Goal: Information Seeking & Learning: Learn about a topic

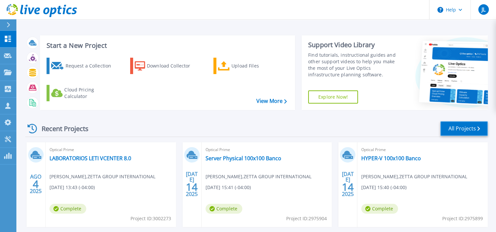
click at [471, 129] on link "All Projects" at bounding box center [464, 128] width 48 height 15
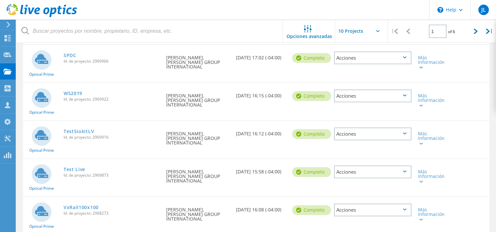
scroll to position [230, 0]
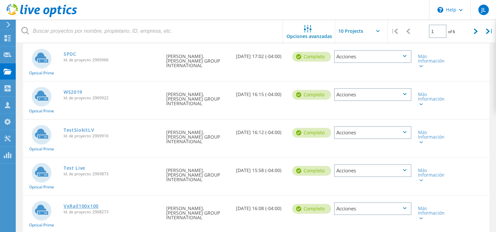
click at [83, 204] on link "VxRail100x100" at bounding box center [81, 206] width 35 height 5
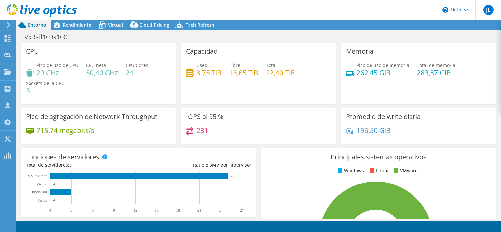
select select "USD"
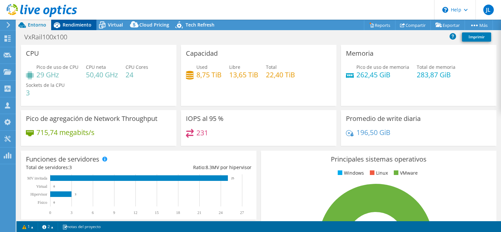
click at [77, 21] on div "Rendimiento" at bounding box center [73, 25] width 45 height 10
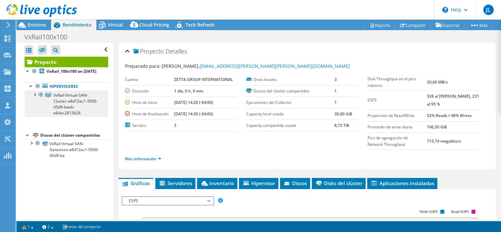
click at [30, 102] on link "VxRail-Virtual-SAN-Cluster-a8d12ac1-9506-45d9-baeb-e64ec2613b26" at bounding box center [67, 104] width 84 height 26
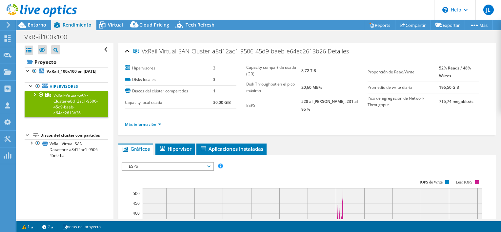
click at [34, 97] on div at bounding box center [34, 94] width 7 height 7
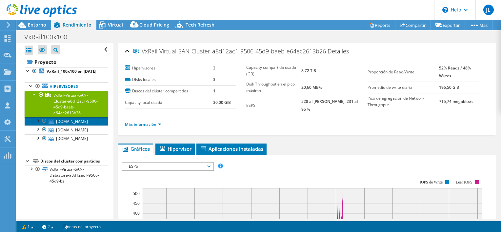
click at [67, 126] on link "[DOMAIN_NAME]" at bounding box center [67, 121] width 84 height 9
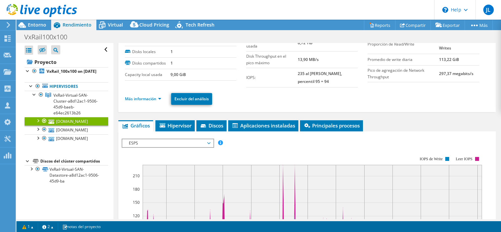
scroll to position [66, 0]
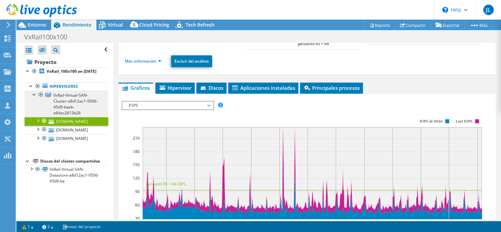
click at [68, 114] on span "VxRail-Virtual-SAN-Cluster-a8d12ac1-9506-45d9-baeb-e64ec2613b26" at bounding box center [75, 103] width 44 height 23
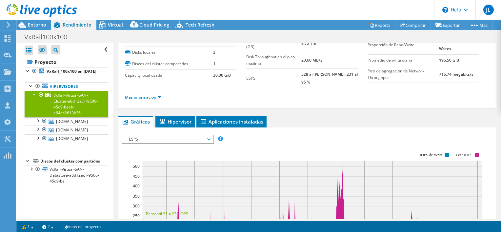
scroll to position [0, 0]
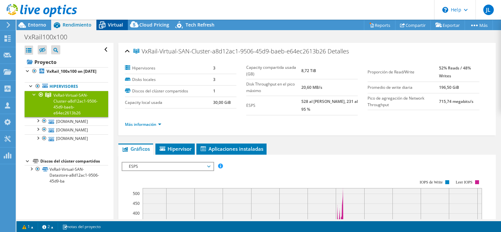
click at [115, 29] on div "Virtual" at bounding box center [111, 25] width 31 height 10
